Goal: Find specific fact: Find specific fact

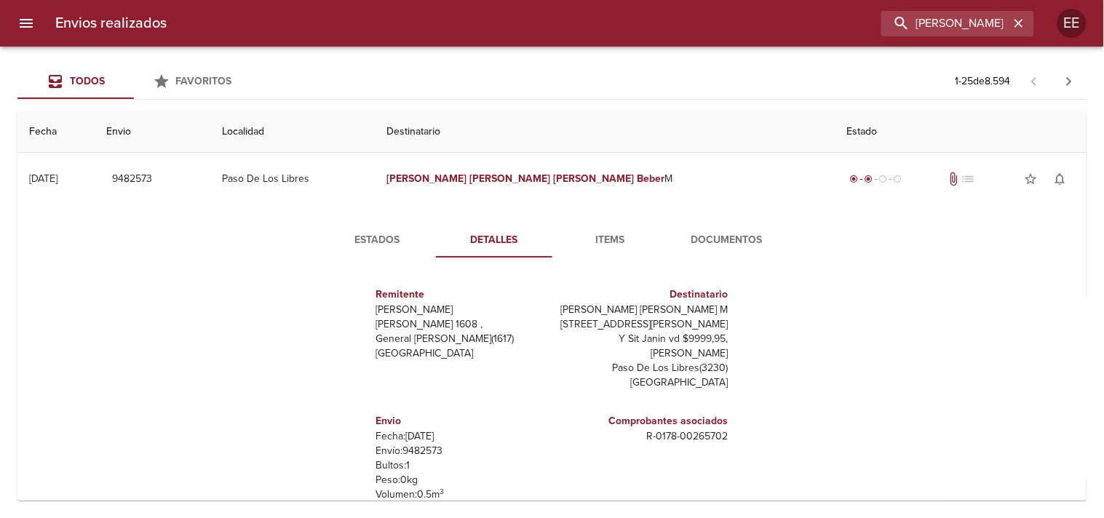
scroll to position [36, 0]
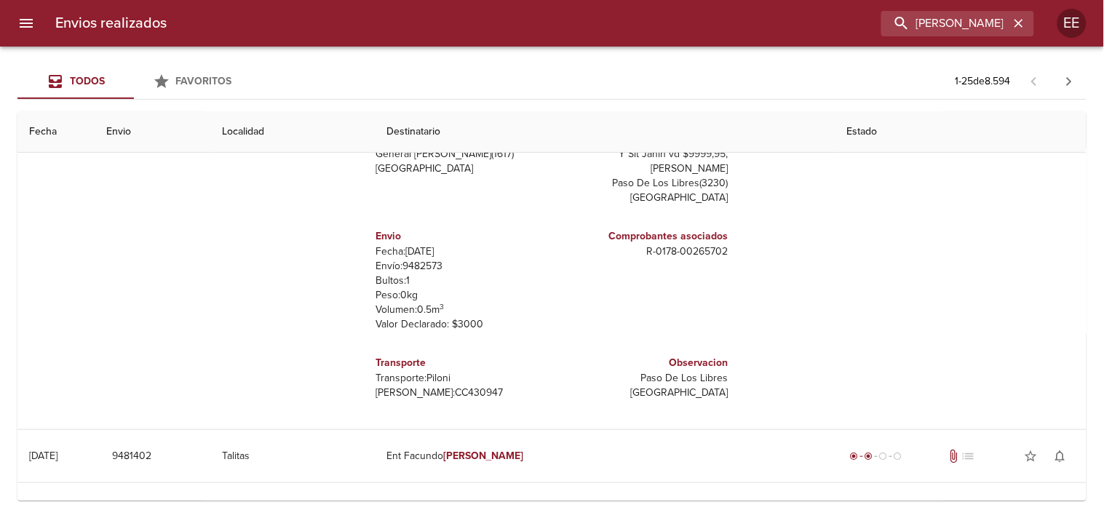
click at [936, 18] on input "[PERSON_NAME] [PERSON_NAME]" at bounding box center [946, 23] width 128 height 25
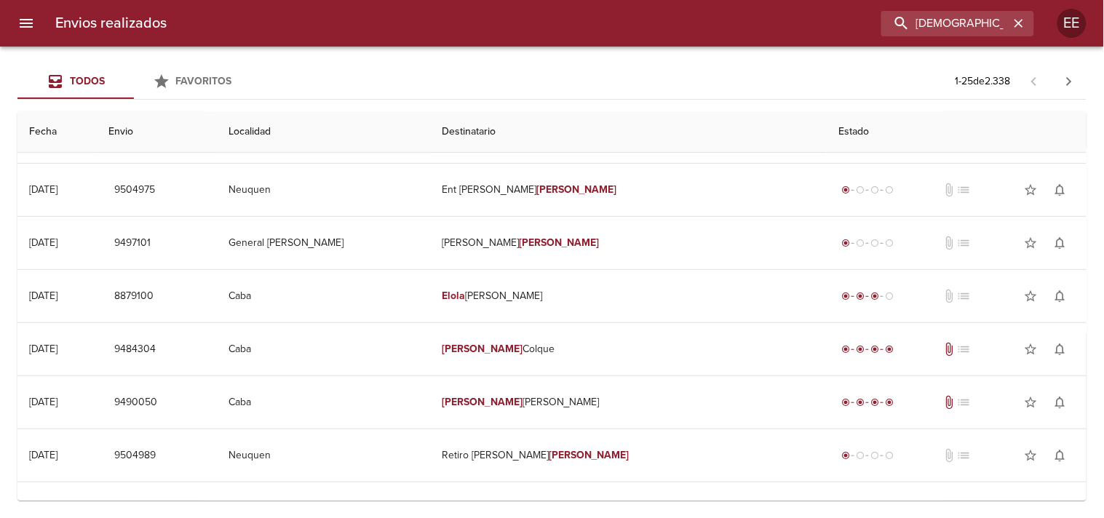
scroll to position [0, 0]
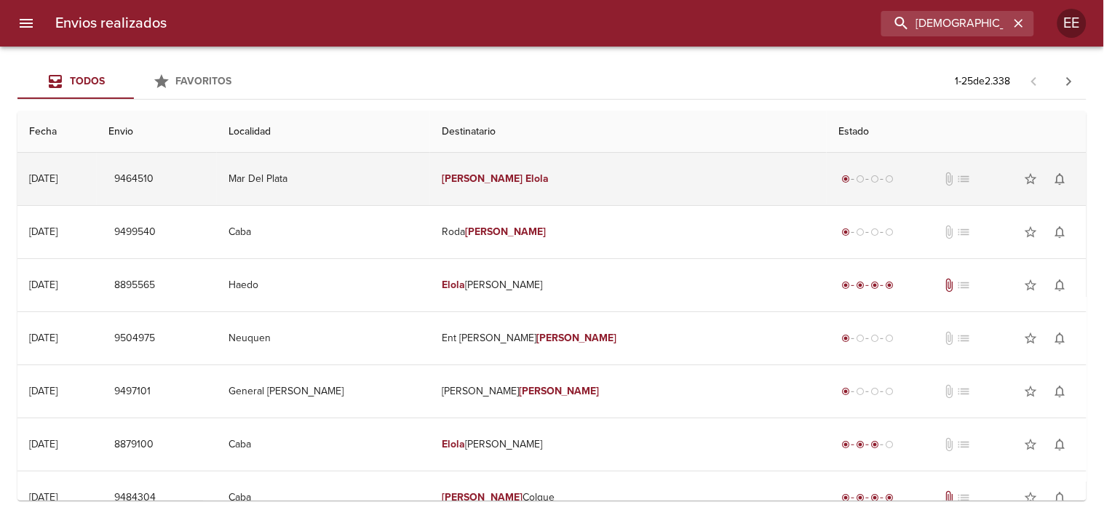
click at [551, 189] on td "[PERSON_NAME]" at bounding box center [628, 179] width 397 height 52
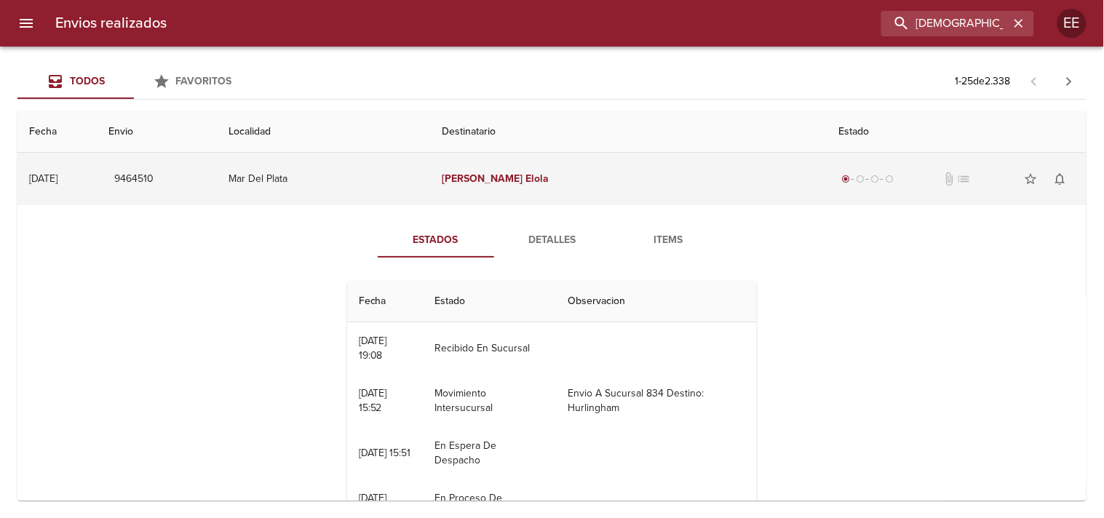
click at [551, 189] on td "[PERSON_NAME]" at bounding box center [628, 179] width 397 height 52
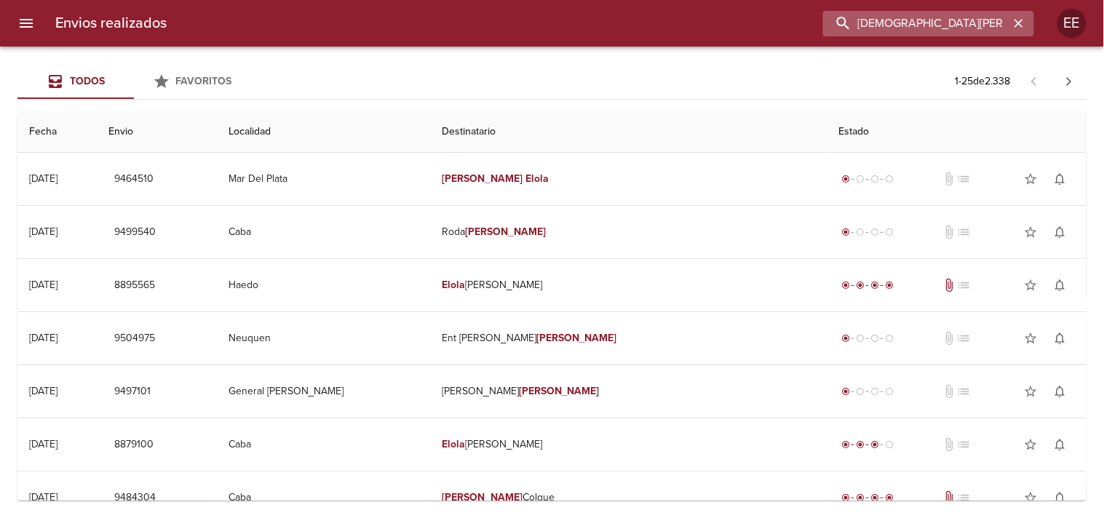
click at [919, 19] on input "[DEMOGRAPHIC_DATA][PERSON_NAME] }" at bounding box center [916, 23] width 186 height 25
paste input "[PERSON_NAME]"
type input "[PERSON_NAME]"
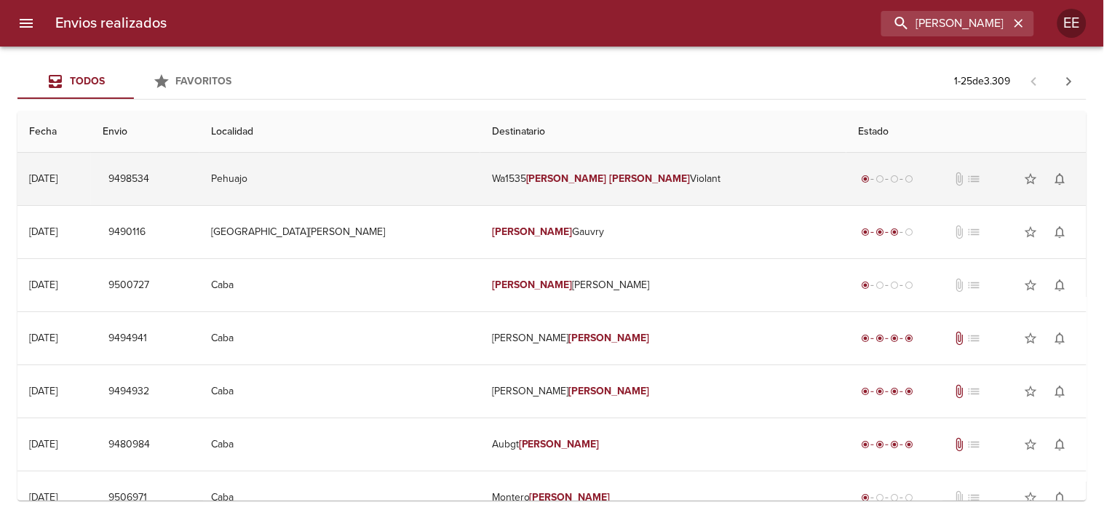
click at [595, 185] on td "Wa1535 [PERSON_NAME]" at bounding box center [663, 179] width 366 height 52
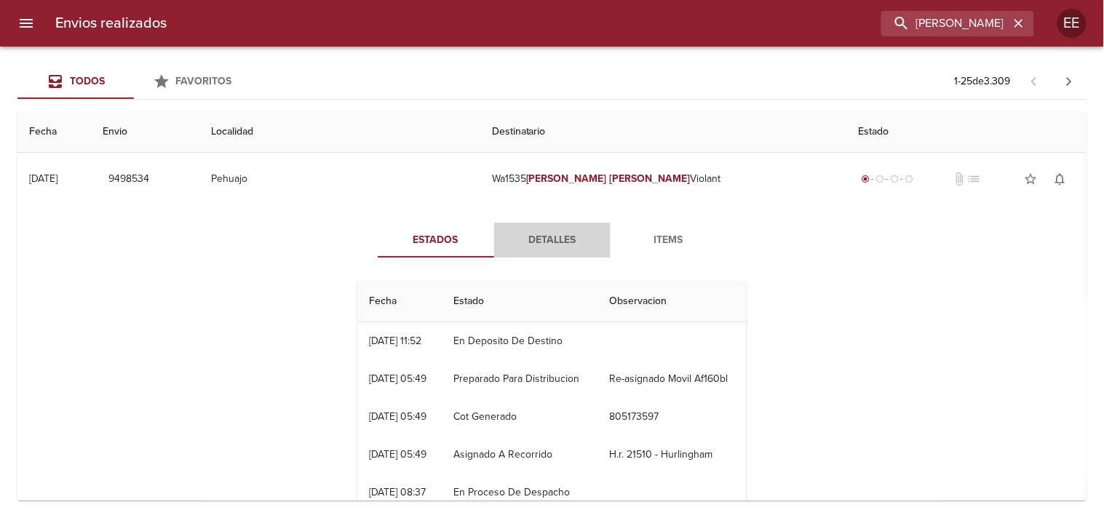
click at [518, 229] on button "Detalles" at bounding box center [552, 240] width 116 height 35
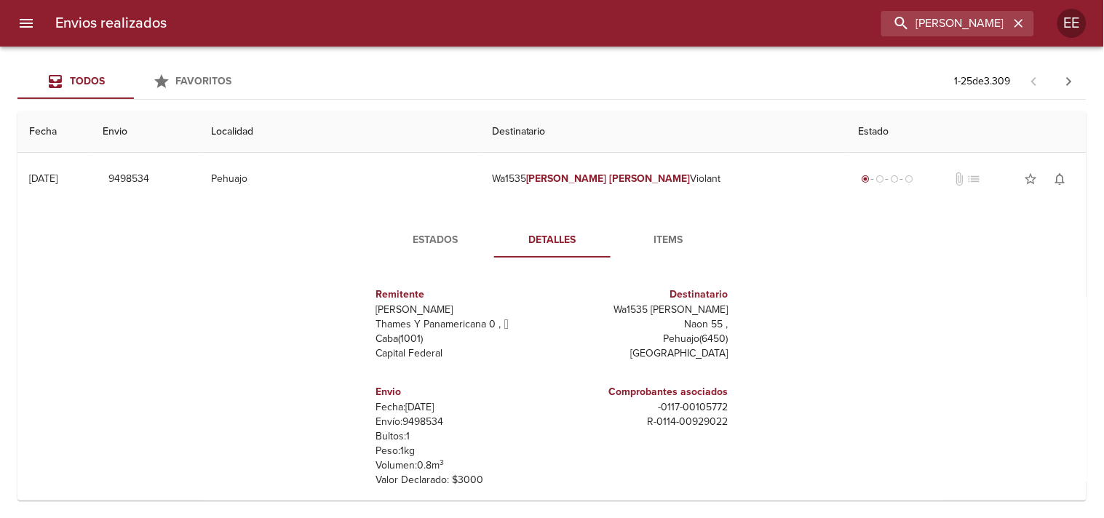
click at [411, 418] on p "Envío: 9498534" at bounding box center [461, 422] width 170 height 15
copy p "9498534"
